Goal: Information Seeking & Learning: Check status

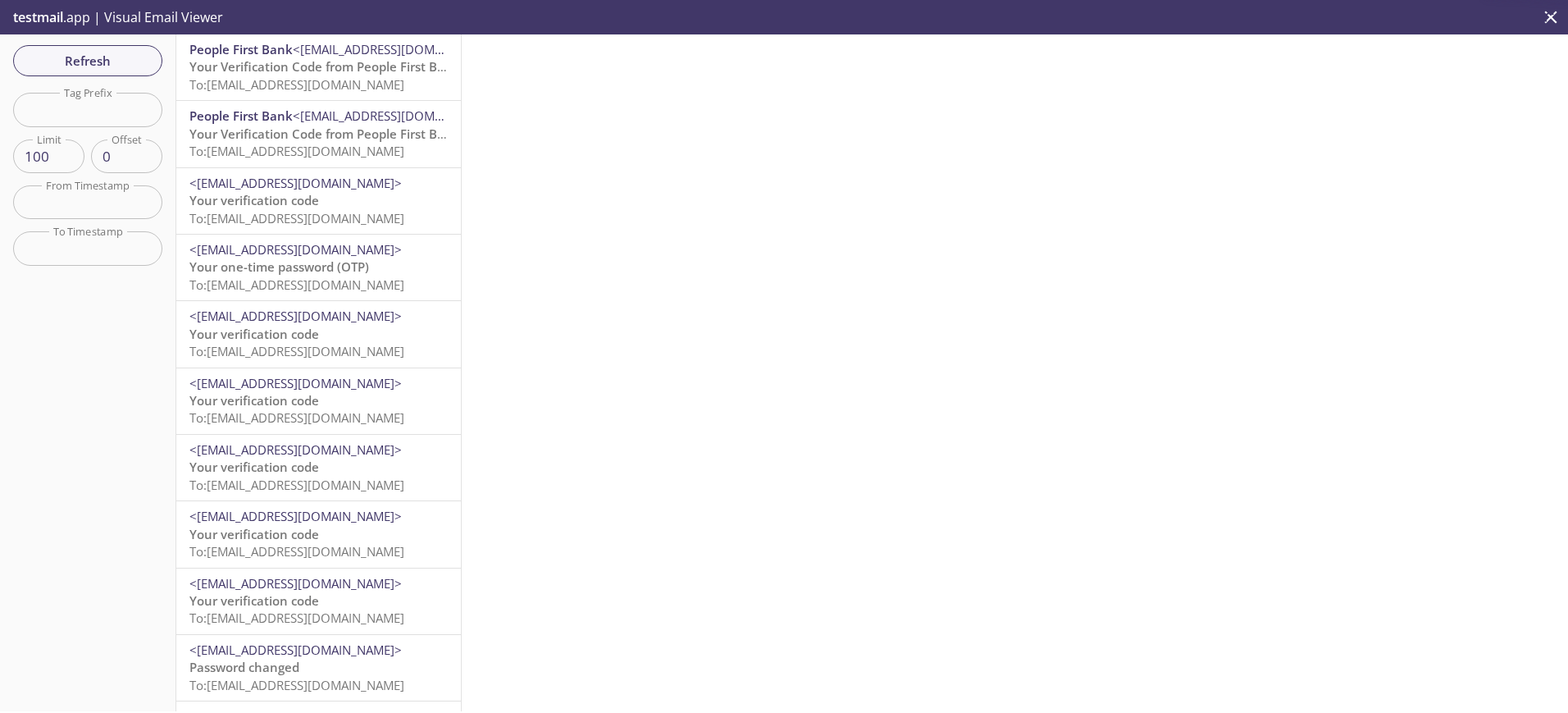
click at [251, 83] on span "To: [EMAIL_ADDRESS][DOMAIN_NAME]" at bounding box center [297, 84] width 215 height 16
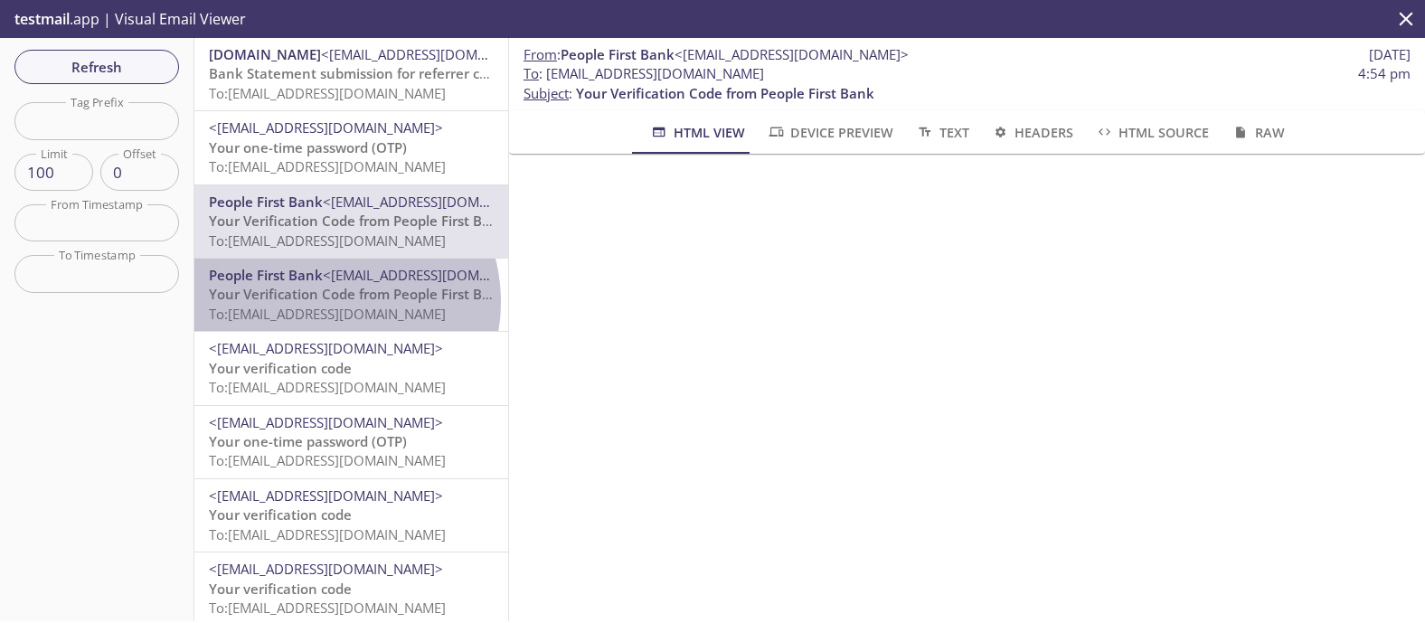
click at [323, 302] on span "Your Verification Code from People First Bank" at bounding box center [358, 294] width 298 height 18
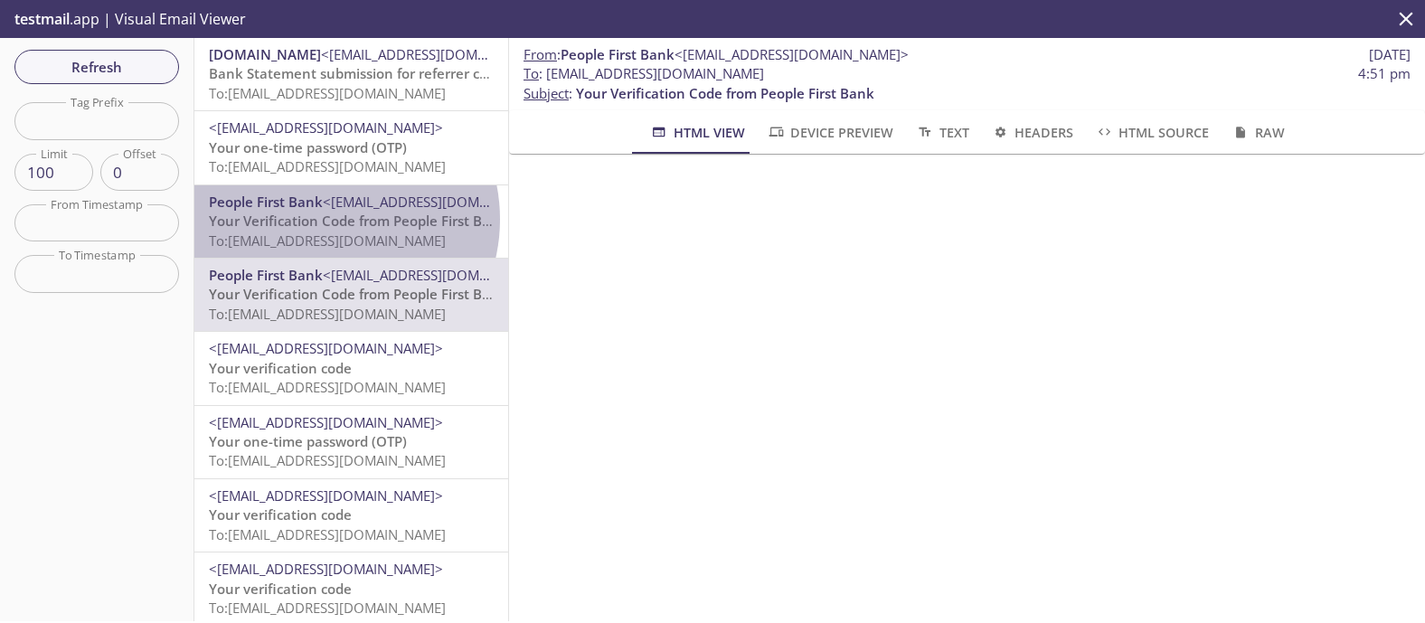
click at [322, 220] on span "Your Verification Code from People First Bank" at bounding box center [358, 221] width 298 height 18
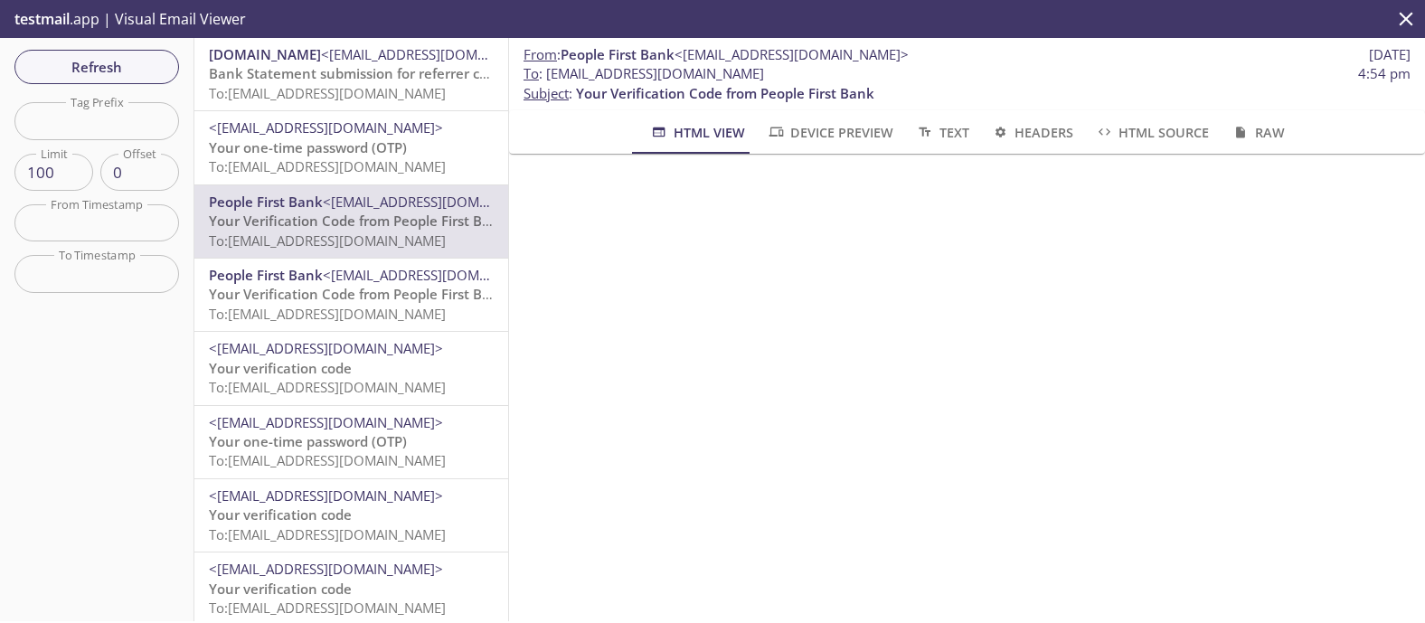
click at [260, 146] on span "Your one-time password (OTP)" at bounding box center [308, 147] width 198 height 18
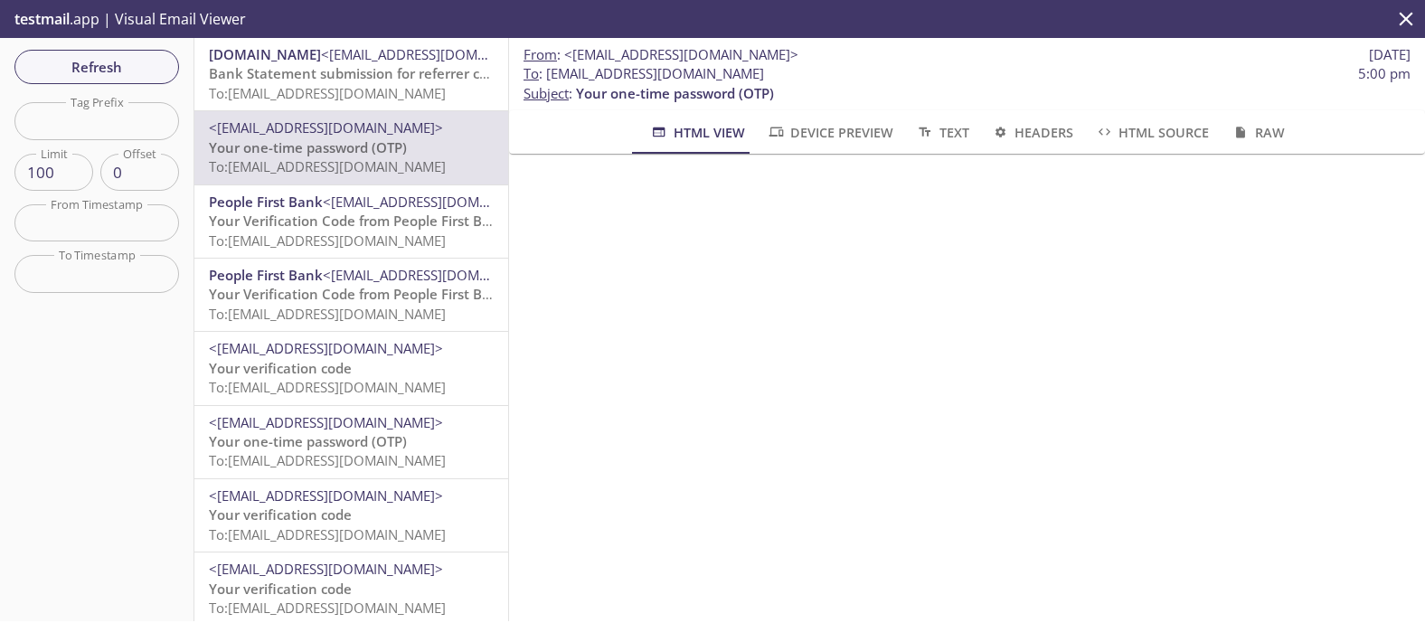
click at [286, 77] on span "Bank Statement submission for referrer code: PFBAllcategories" at bounding box center [414, 73] width 410 height 18
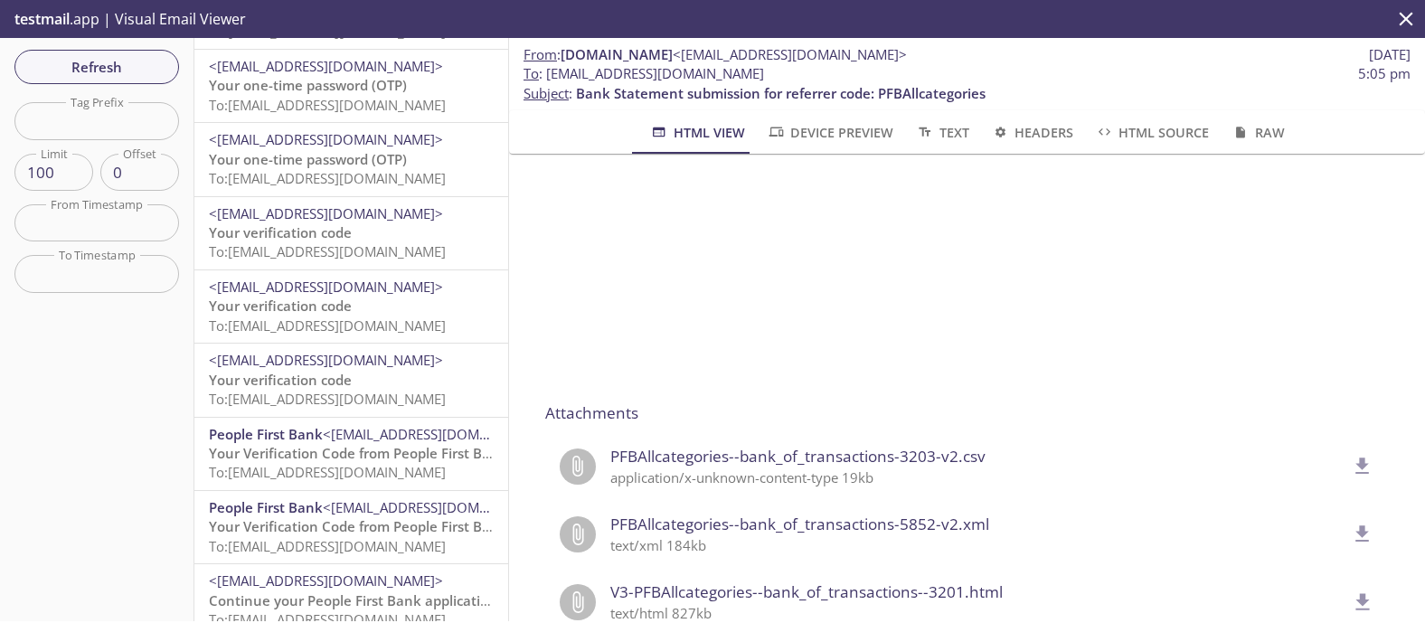
scroll to position [2261, 0]
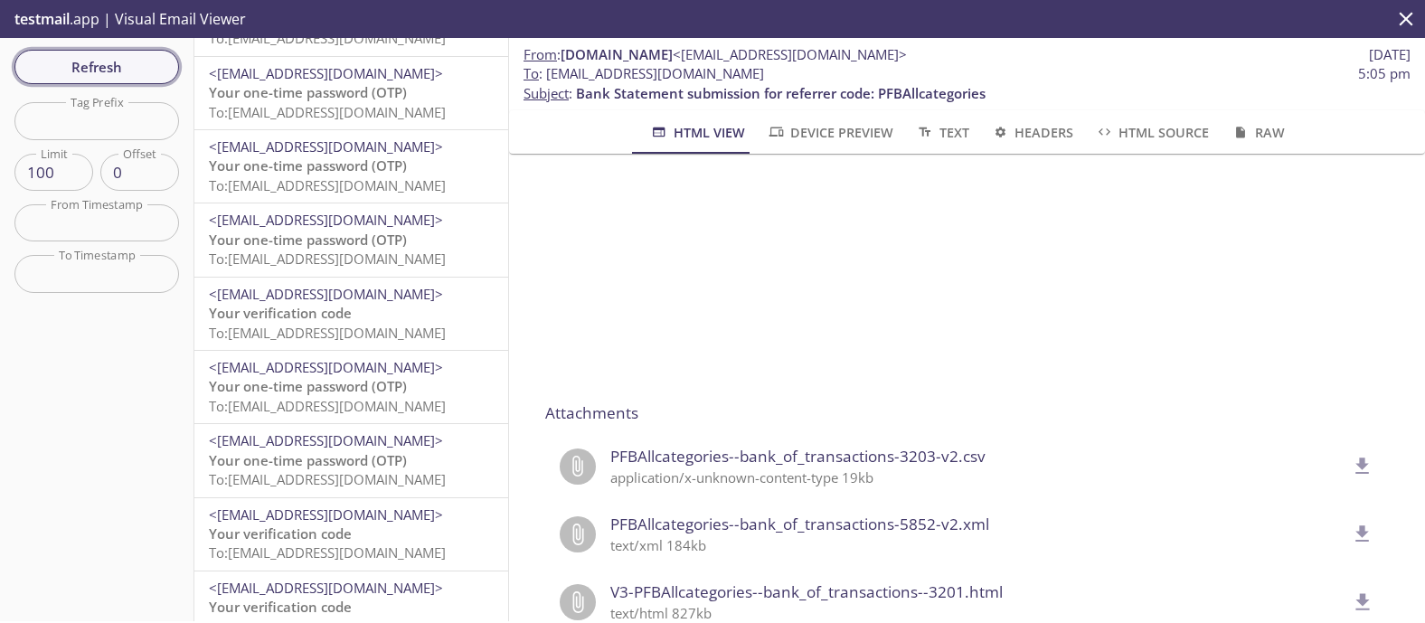
click at [111, 62] on span "Refresh" at bounding box center [97, 67] width 136 height 24
